Goal: Information Seeking & Learning: Learn about a topic

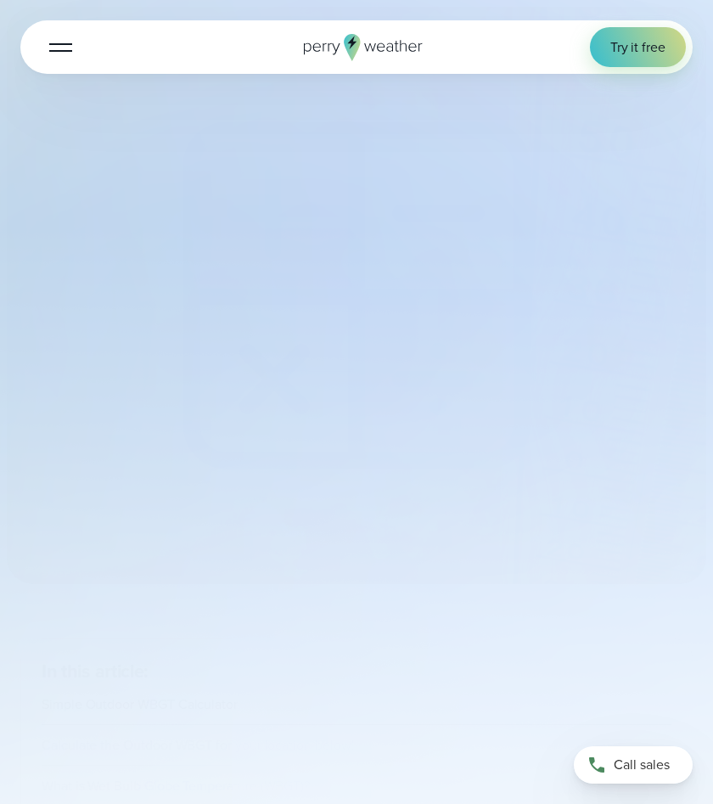
select select "***"
type input "*******"
